Goal: Download file/media

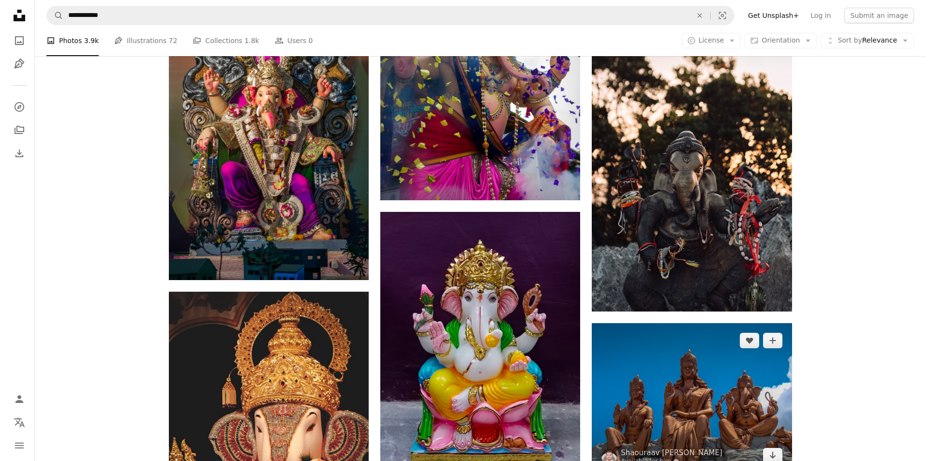
scroll to position [3645, 0]
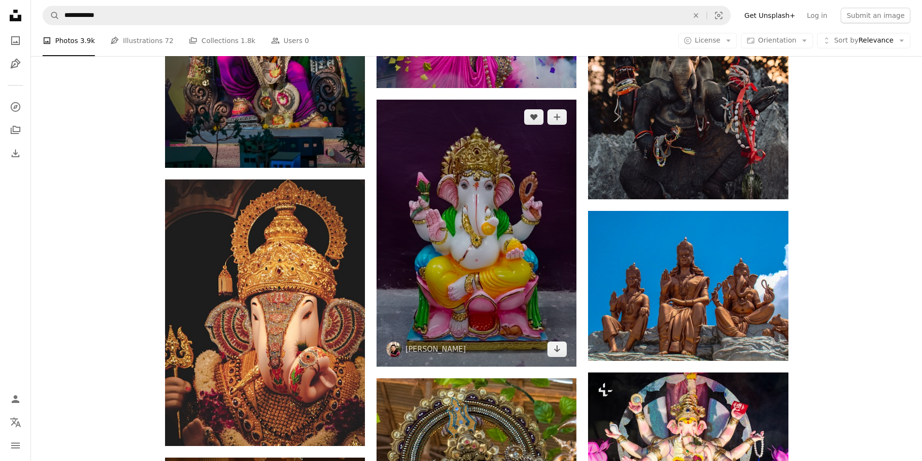
click at [456, 239] on img at bounding box center [476, 233] width 200 height 267
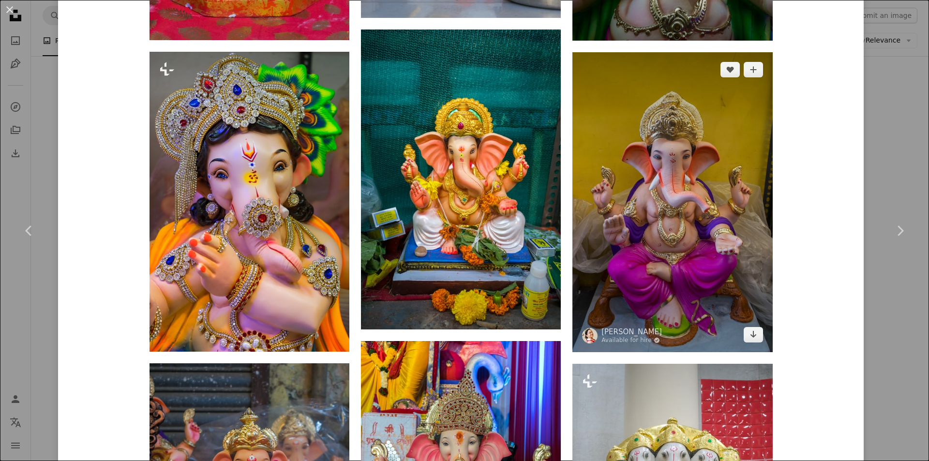
scroll to position [1355, 0]
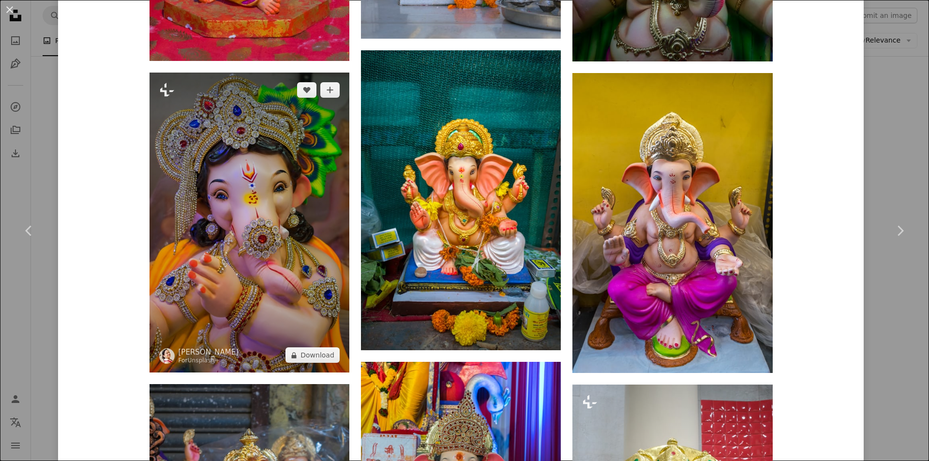
click at [301, 150] on img at bounding box center [249, 223] width 200 height 300
